Goal: Transaction & Acquisition: Obtain resource

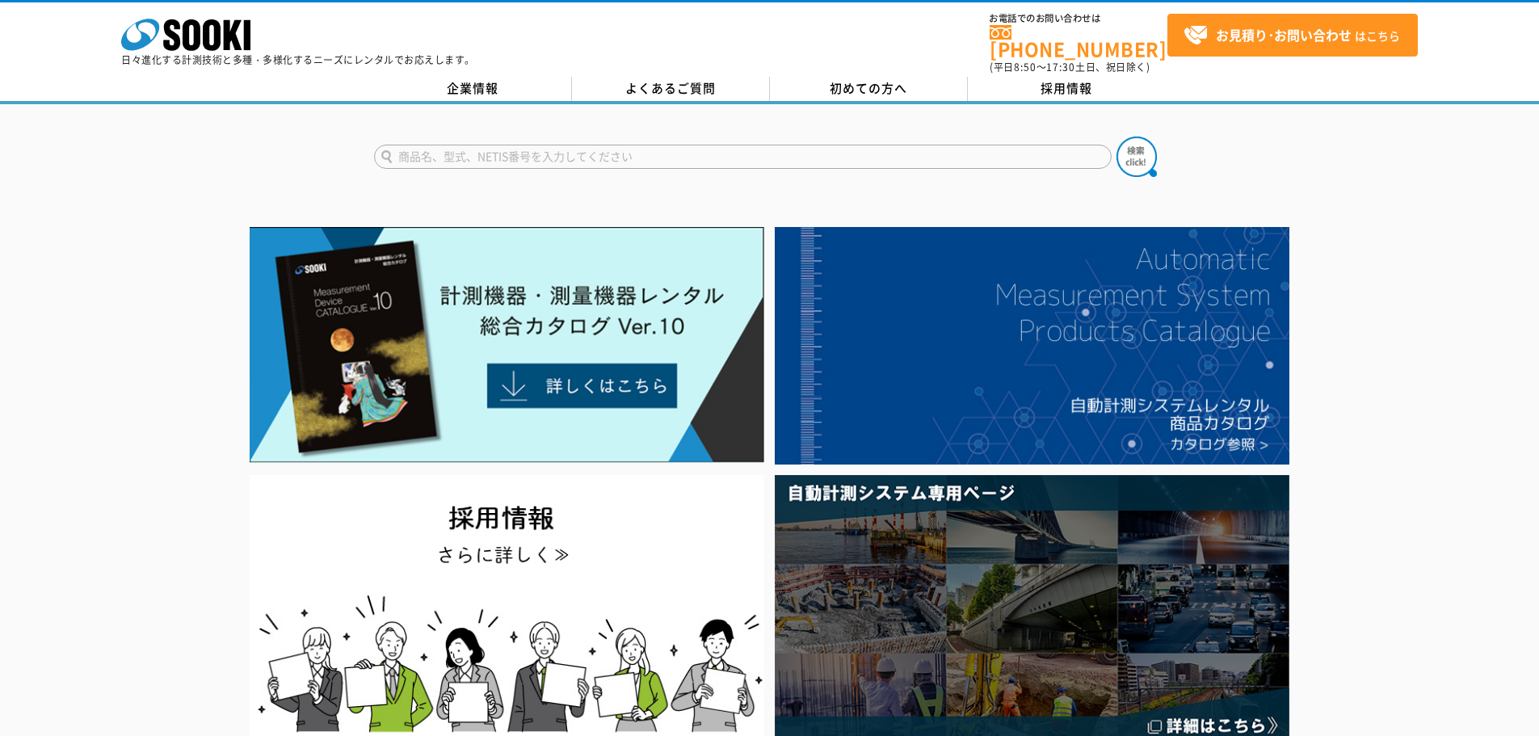
click at [907, 147] on input "text" at bounding box center [743, 157] width 738 height 24
type input "し"
type input "シースネーク"
click at [1117, 137] on button at bounding box center [1137, 157] width 40 height 40
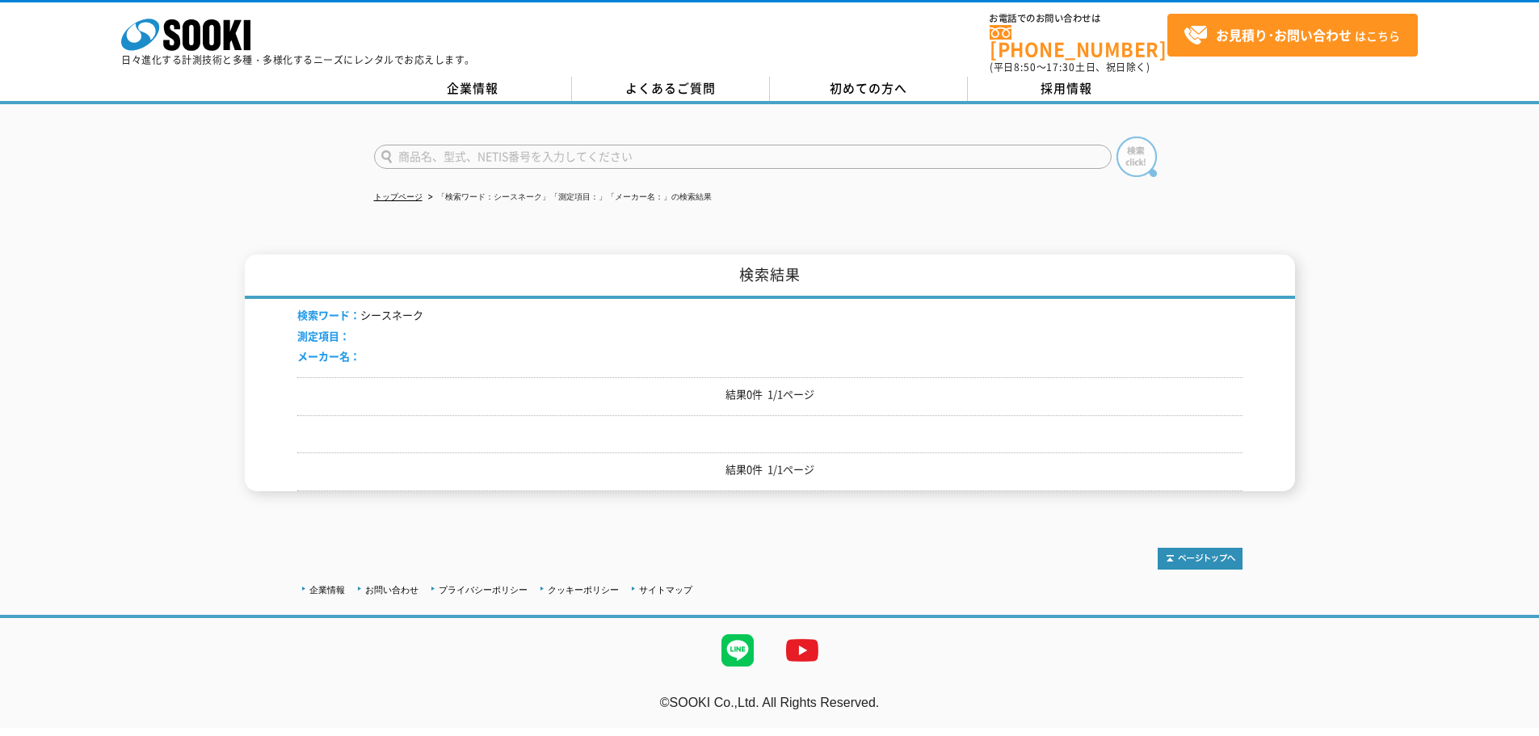
click at [1146, 145] on img at bounding box center [1137, 157] width 40 height 40
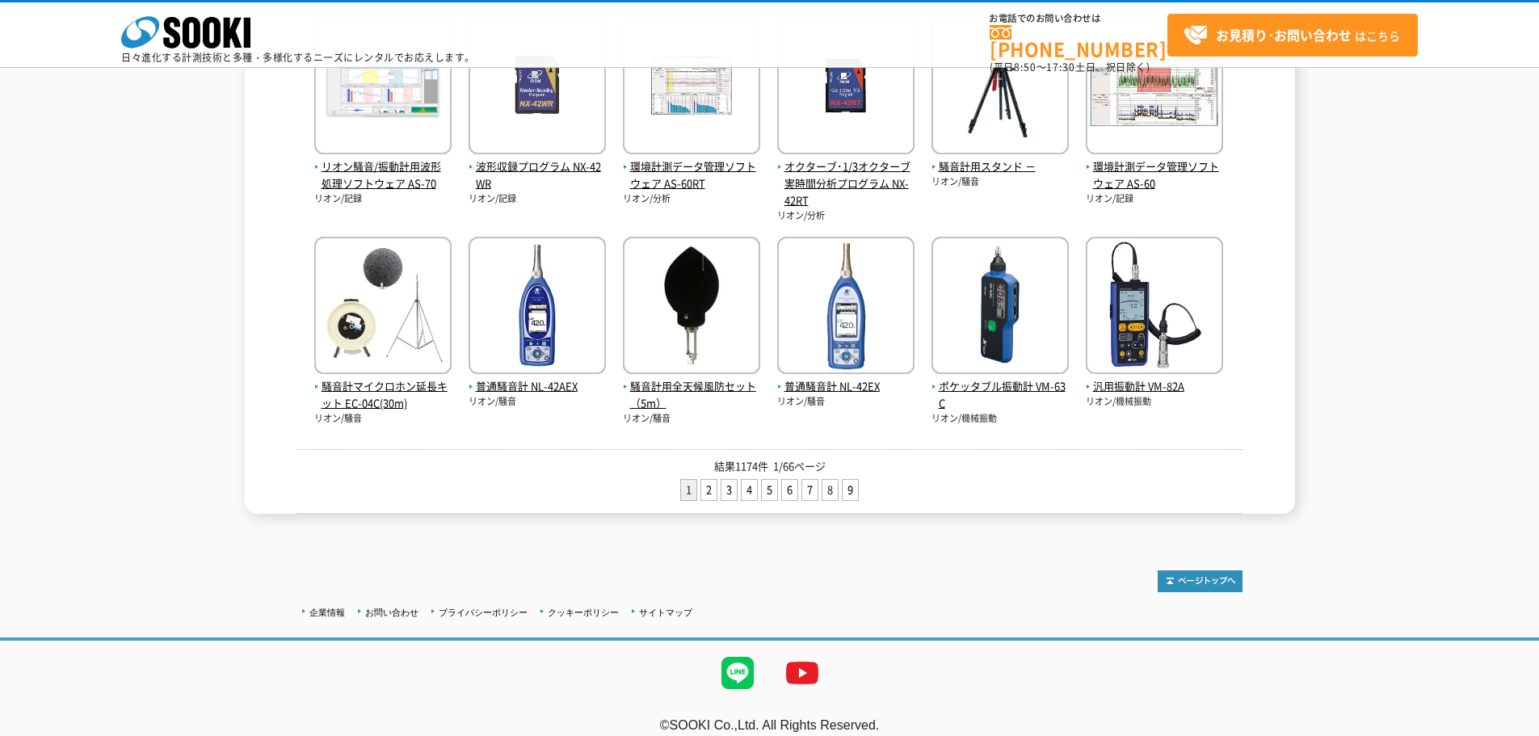
scroll to position [612, 0]
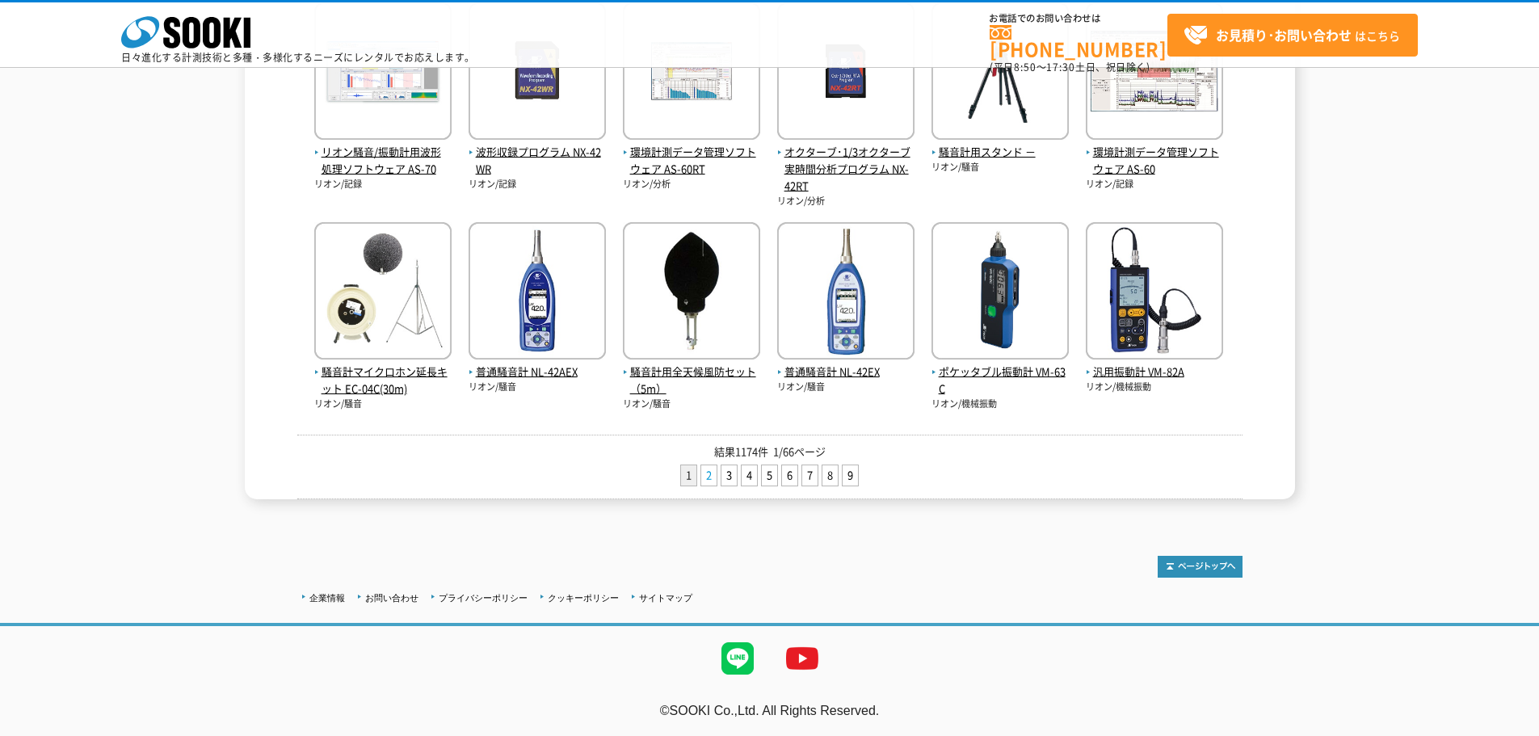
click at [706, 469] on link "2" at bounding box center [708, 475] width 15 height 20
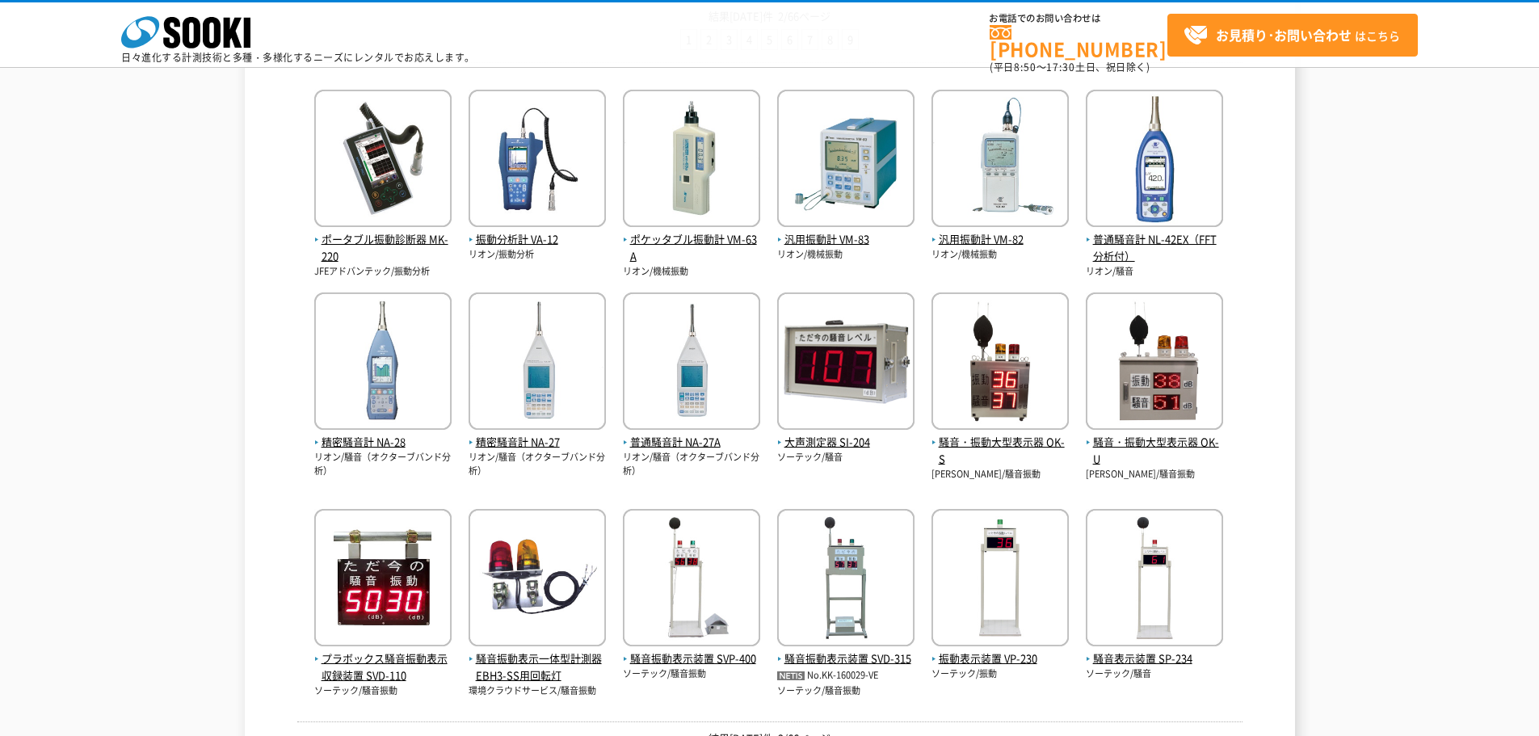
scroll to position [404, 0]
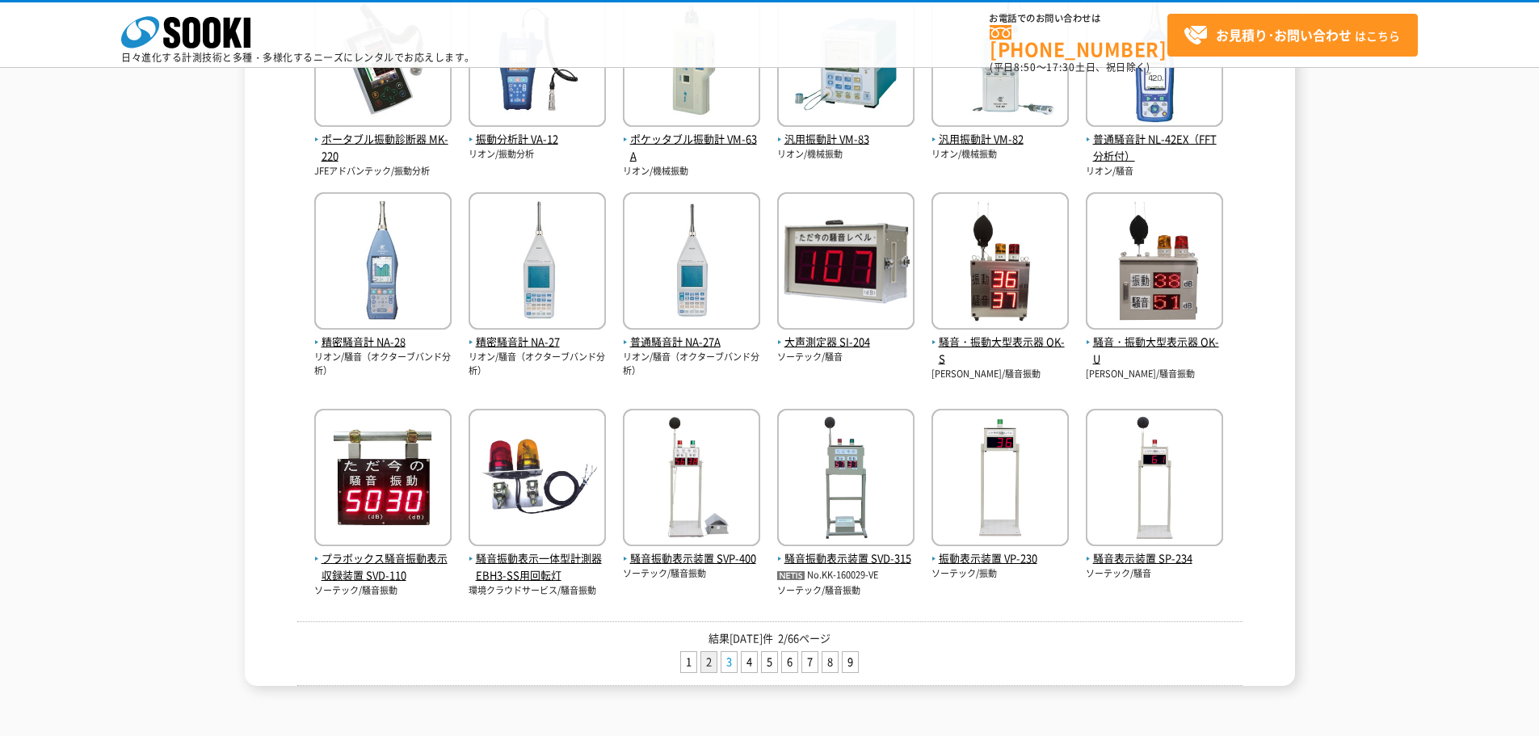
click at [722, 664] on link "3" at bounding box center [729, 662] width 15 height 20
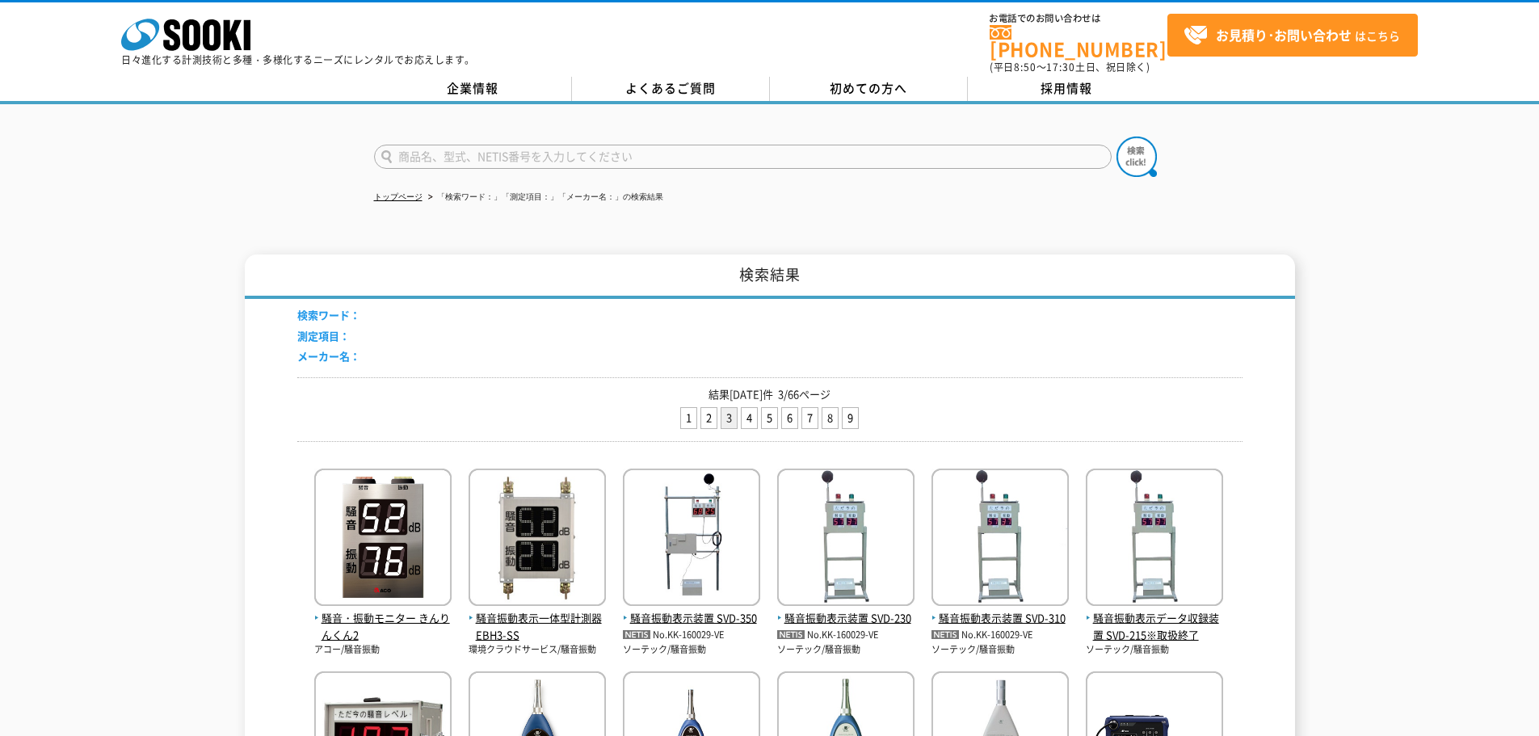
click at [653, 145] on input "text" at bounding box center [743, 157] width 738 height 24
type input "配管"
click at [1117, 137] on button at bounding box center [1137, 157] width 40 height 40
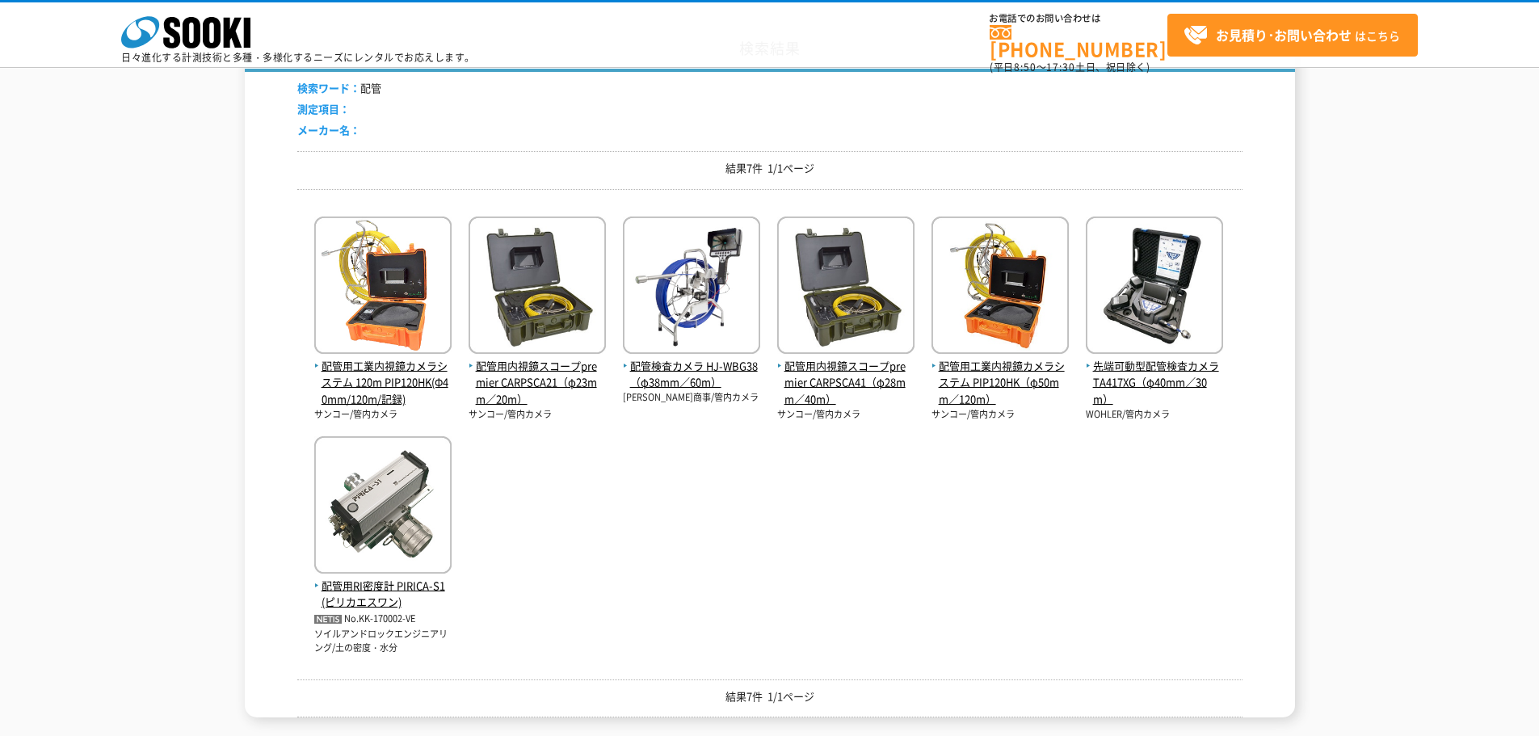
scroll to position [129, 0]
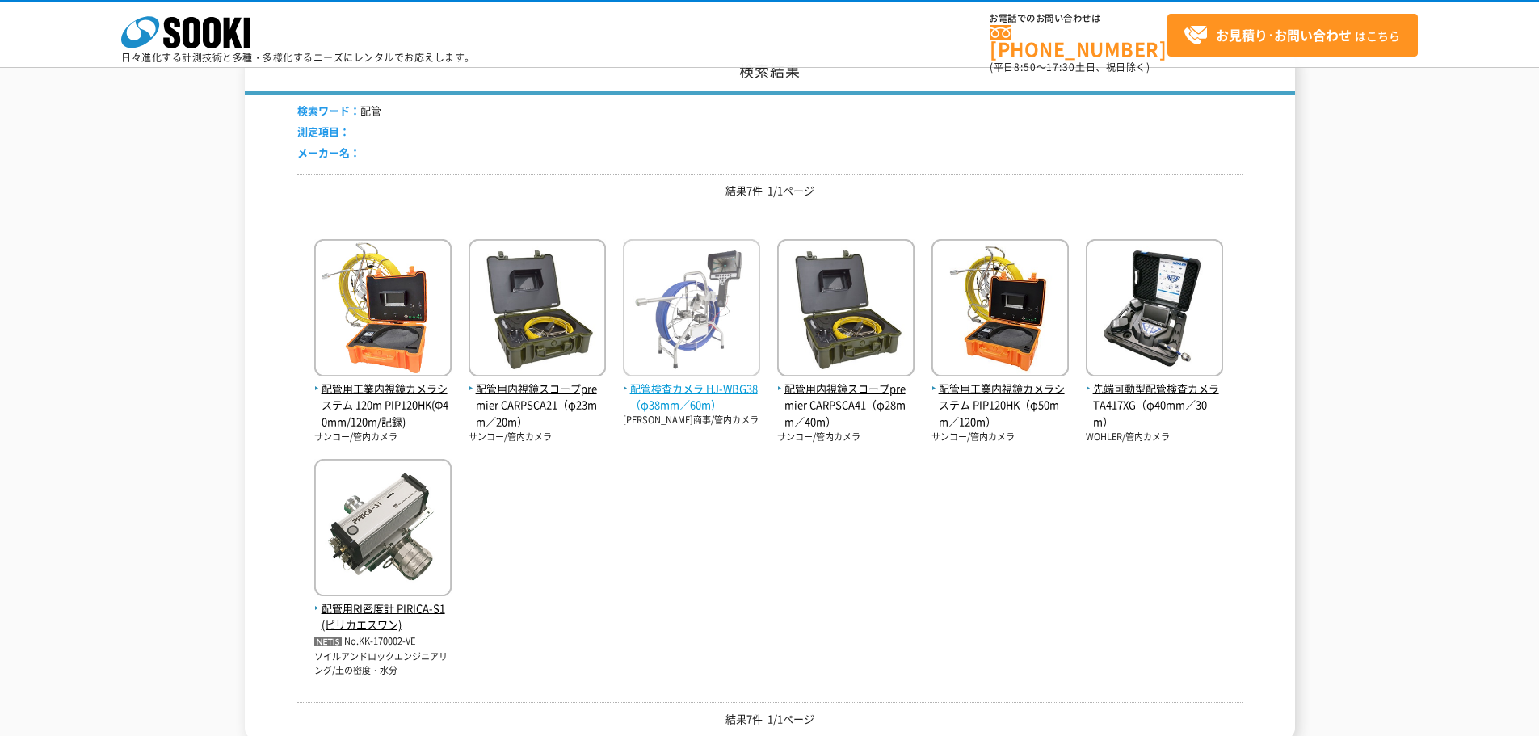
click at [687, 406] on span "配管検査カメラ HJ-WBG38（φ38mm／60m）" at bounding box center [691, 398] width 137 height 34
click at [701, 378] on img at bounding box center [691, 309] width 137 height 141
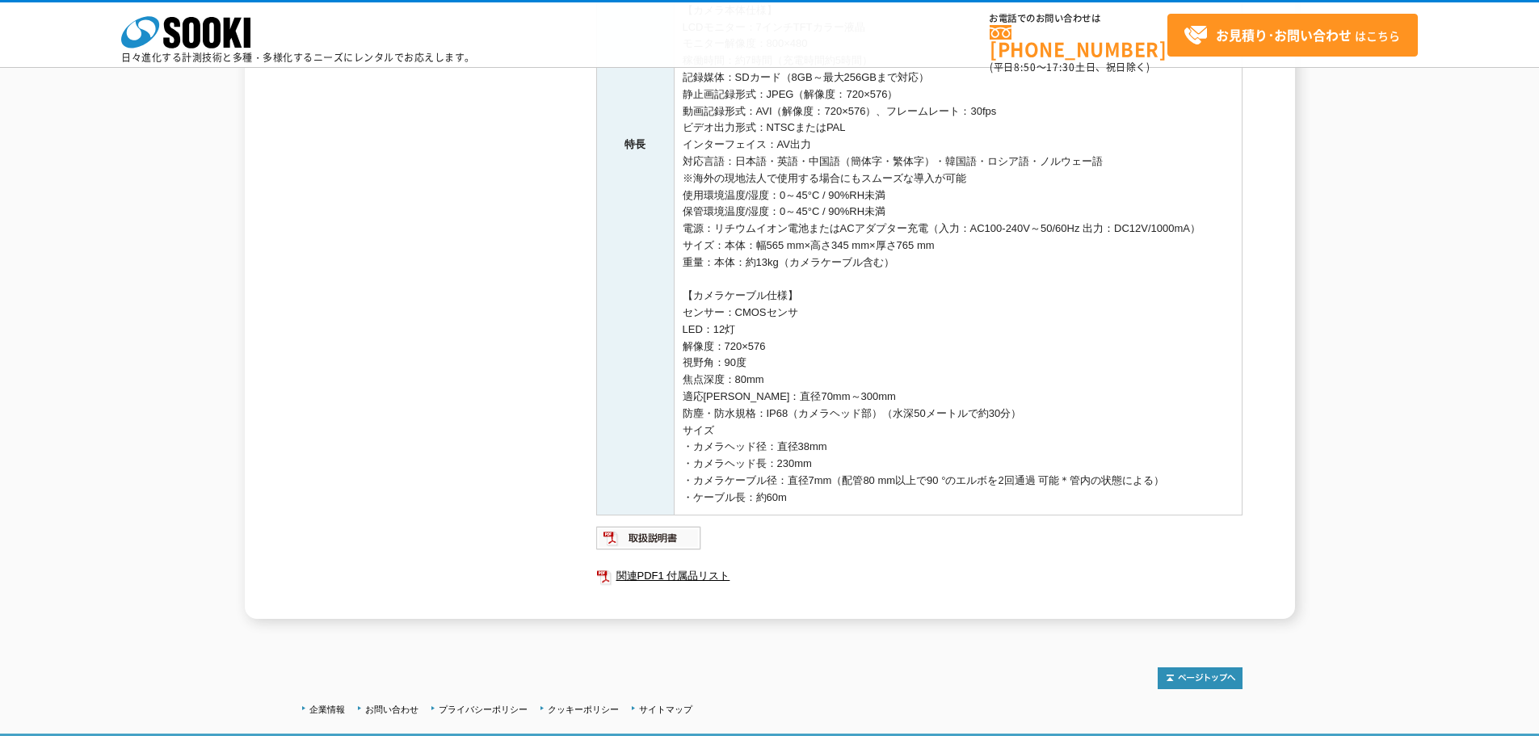
scroll to position [646, 0]
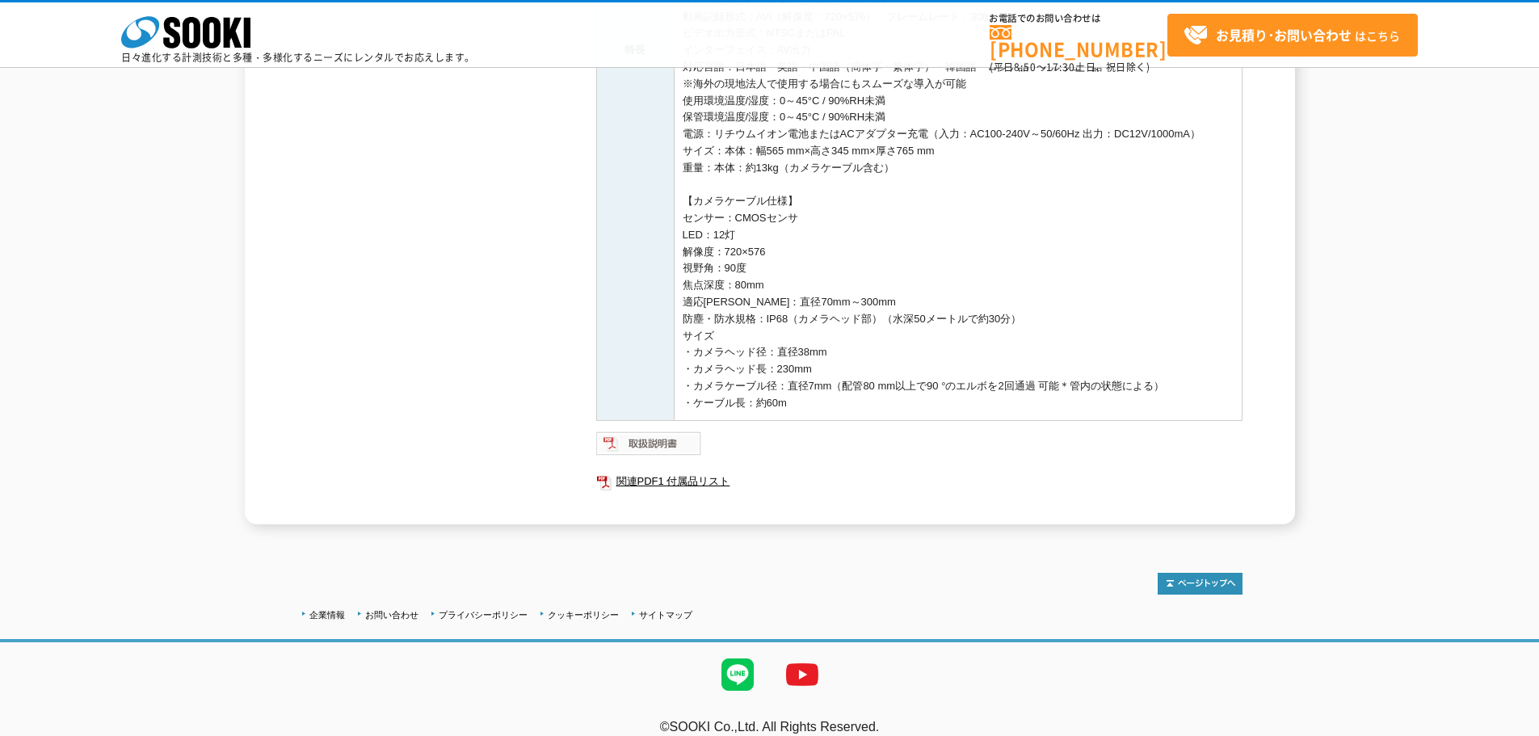
click at [634, 442] on img at bounding box center [649, 444] width 106 height 26
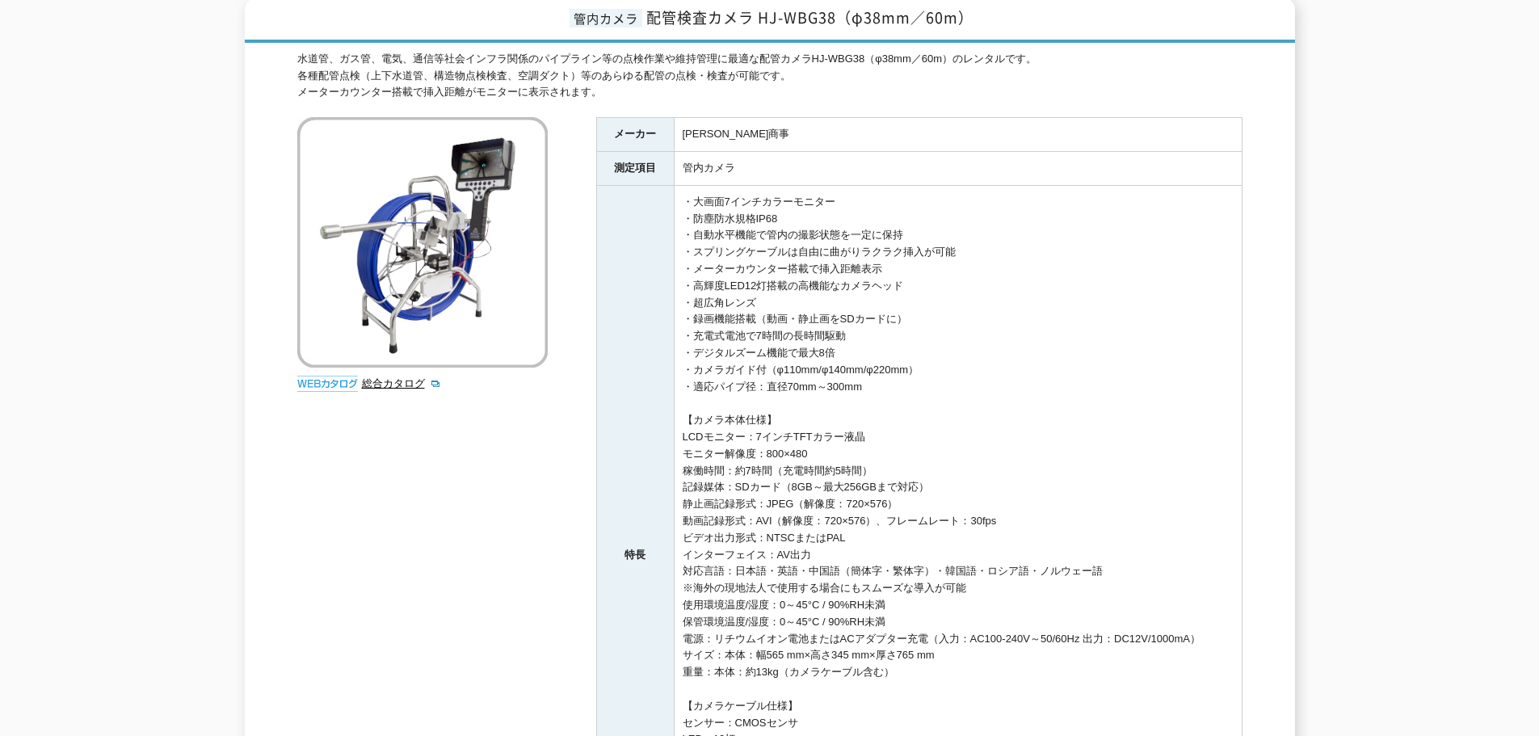
scroll to position [0, 0]
